Goal: Task Accomplishment & Management: Manage account settings

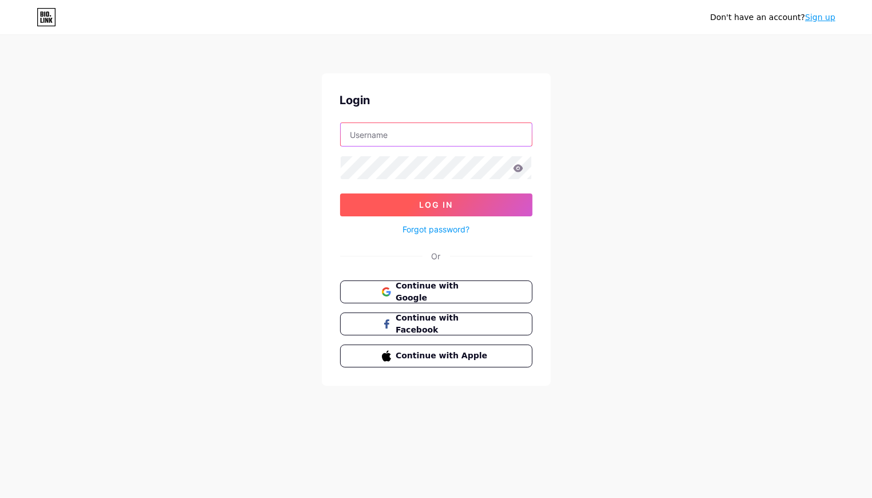
type input "[EMAIL_ADDRESS][DOMAIN_NAME]"
click at [460, 205] on button "Log In" at bounding box center [436, 204] width 192 height 23
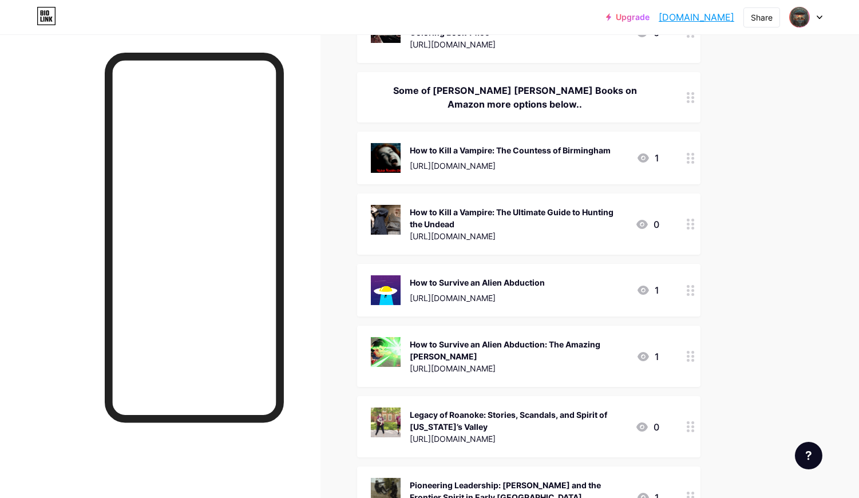
scroll to position [572, 0]
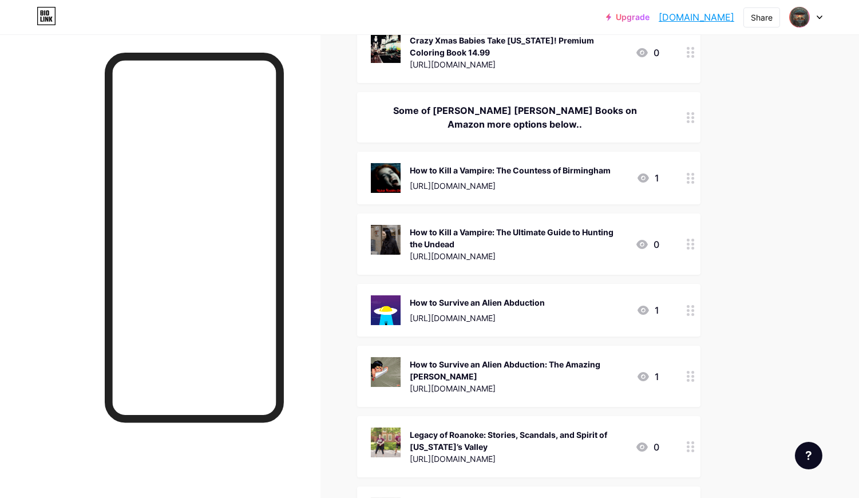
click at [606, 180] on div "How to Kill a Vampire: The Countess of Birmingham [URL][DOMAIN_NAME]" at bounding box center [510, 178] width 201 height 30
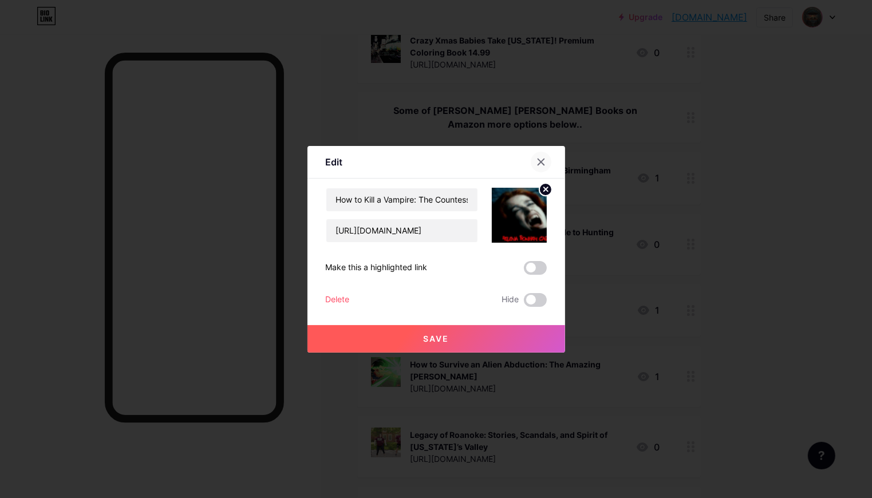
click at [541, 155] on div at bounding box center [541, 162] width 21 height 21
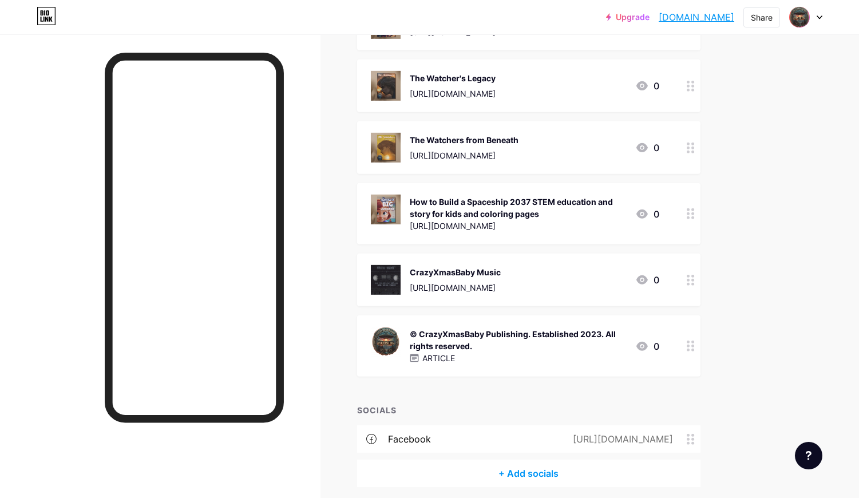
scroll to position [2174, 0]
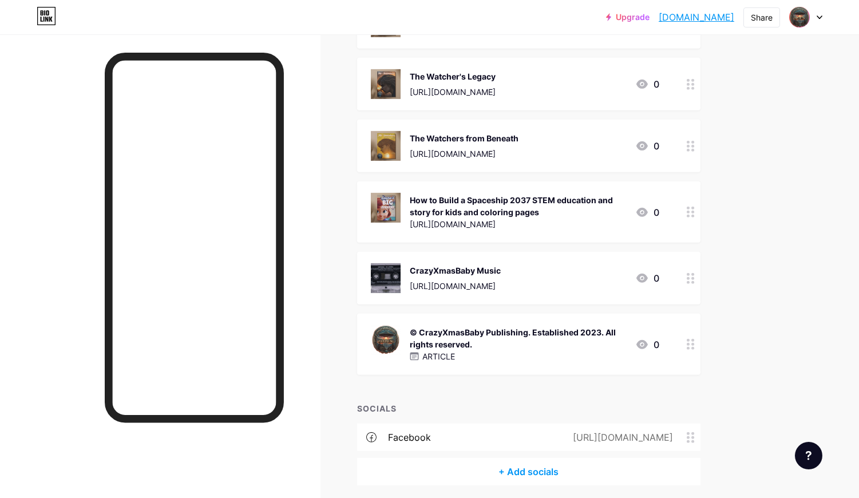
click at [438, 276] on div "CrazyXmasBaby Music" at bounding box center [455, 270] width 91 height 12
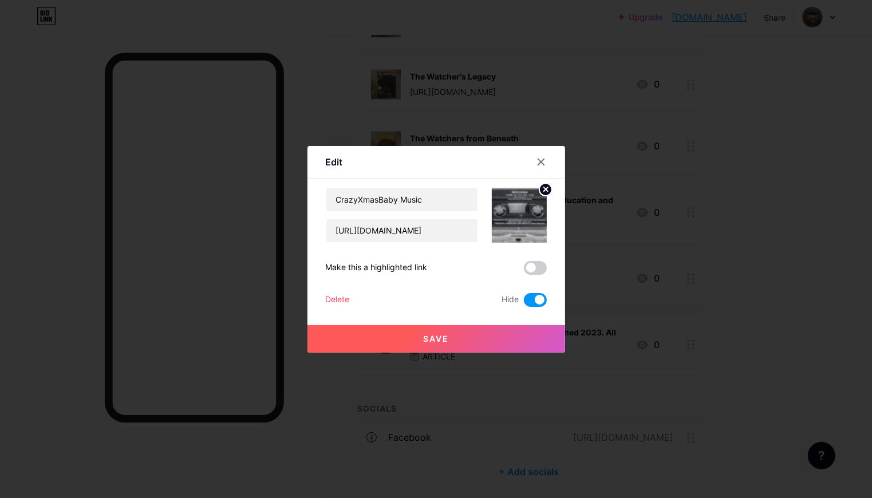
click at [535, 298] on span at bounding box center [535, 300] width 23 height 14
click at [524, 303] on input "checkbox" at bounding box center [524, 303] width 0 height 0
click at [414, 340] on button "Save" at bounding box center [436, 338] width 258 height 27
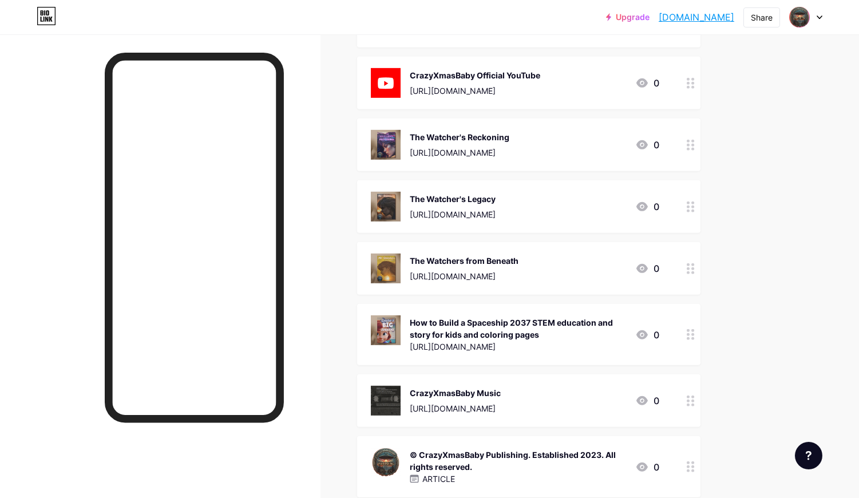
scroll to position [2003, 0]
